Goal: Task Accomplishment & Management: Complete application form

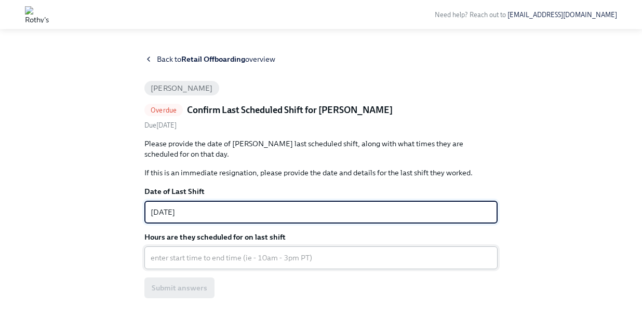
type textarea "07/31/2025"
click at [255, 259] on textarea "Hours are they scheduled for on last shift" at bounding box center [321, 258] width 341 height 12
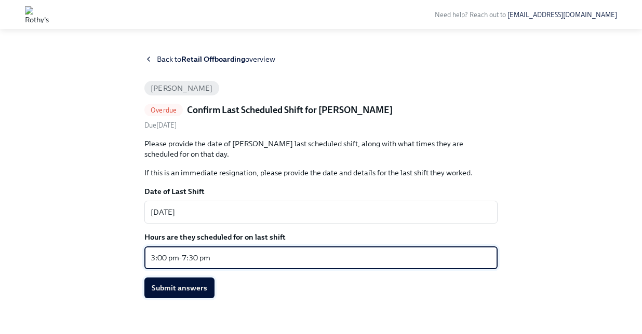
type textarea "3:00 pm-7:30 pm"
click at [181, 294] on button "Submit answers" at bounding box center [179, 288] width 70 height 21
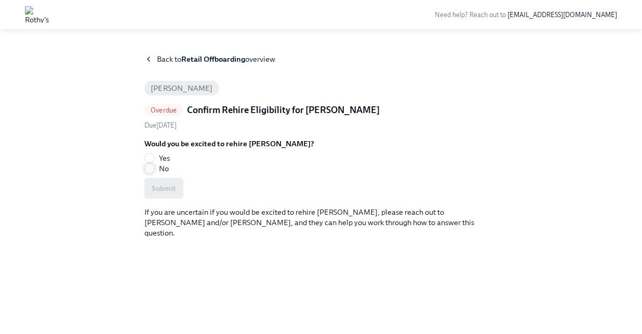
click at [150, 169] on input "No" at bounding box center [149, 168] width 9 height 9
radio input "true"
click at [168, 193] on span "Submit" at bounding box center [164, 188] width 24 height 10
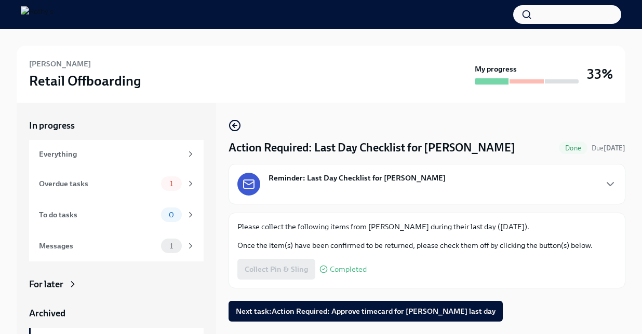
scroll to position [29, 0]
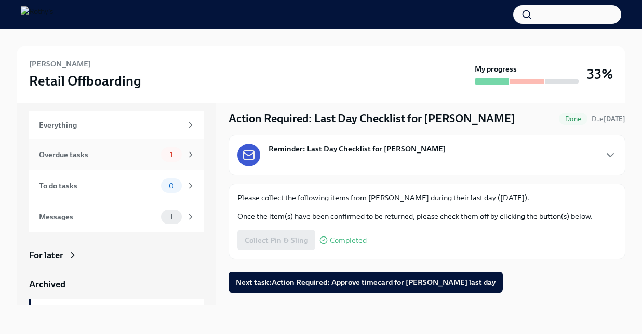
click at [174, 155] on span "1" at bounding box center [172, 155] width 16 height 8
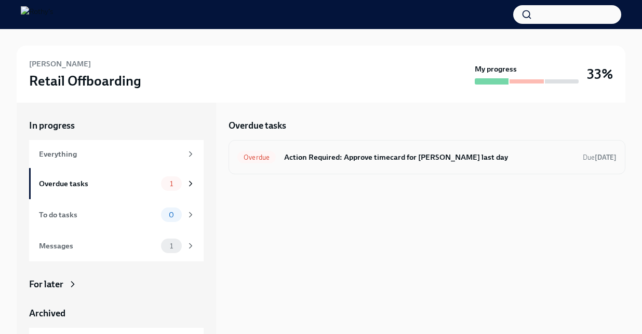
click at [299, 159] on h6 "Action Required: Approve timecard for [PERSON_NAME] last day" at bounding box center [429, 157] width 290 height 11
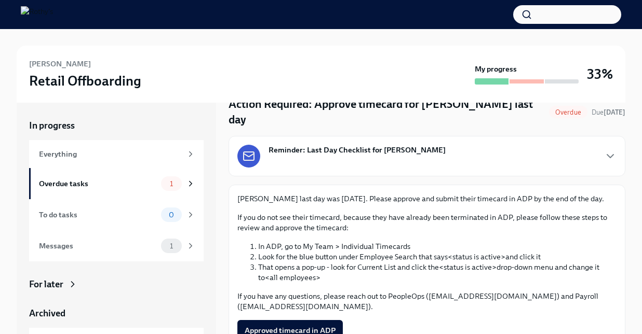
scroll to position [16, 0]
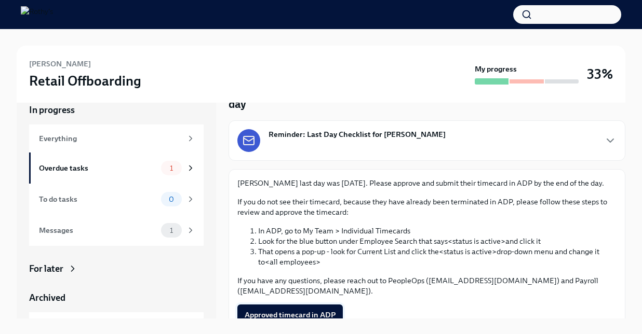
click at [288, 310] on span "Approved timecard in ADP" at bounding box center [290, 315] width 91 height 10
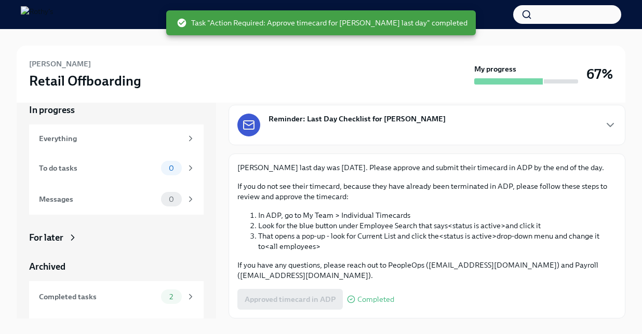
scroll to position [25, 0]
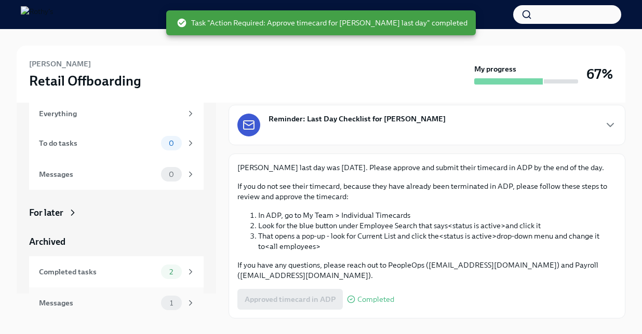
click at [171, 298] on div "1" at bounding box center [171, 303] width 21 height 15
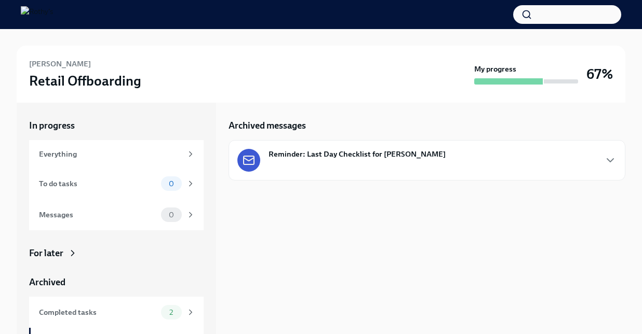
click at [353, 153] on strong "Reminder: Last Day Checklist for [PERSON_NAME]" at bounding box center [356, 154] width 177 height 10
